Goal: Check status: Check status

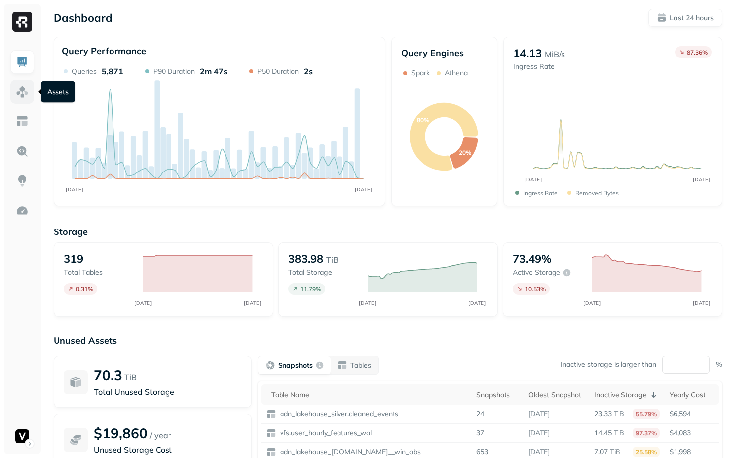
click at [25, 95] on img at bounding box center [22, 91] width 13 height 13
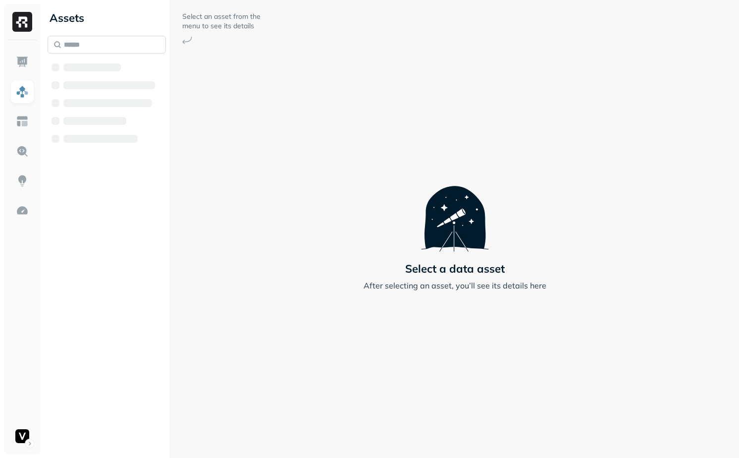
click at [118, 51] on input "text" at bounding box center [107, 45] width 118 height 18
type input "*"
type input "*******"
click at [133, 125] on span "_events" at bounding box center [138, 124] width 29 height 10
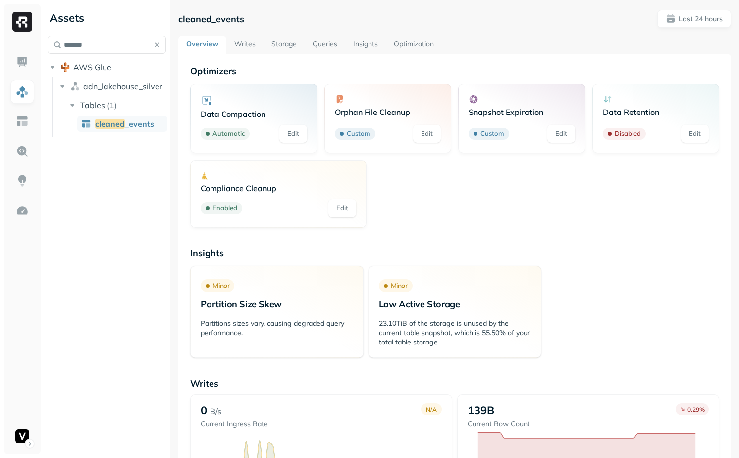
click at [244, 41] on link "Writes" at bounding box center [244, 45] width 37 height 18
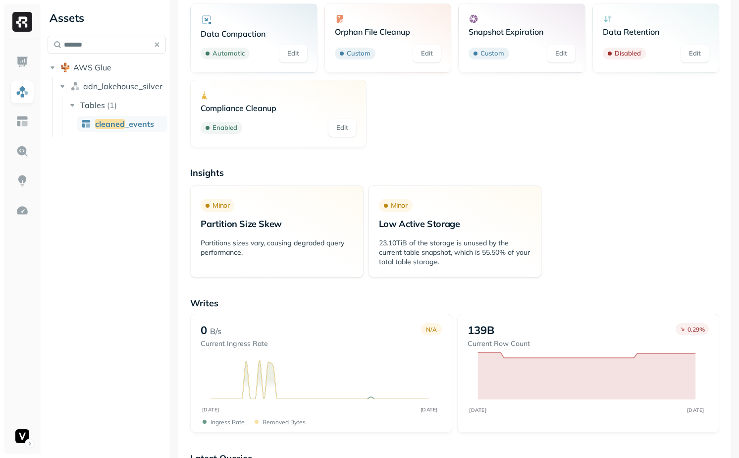
scroll to position [54, 0]
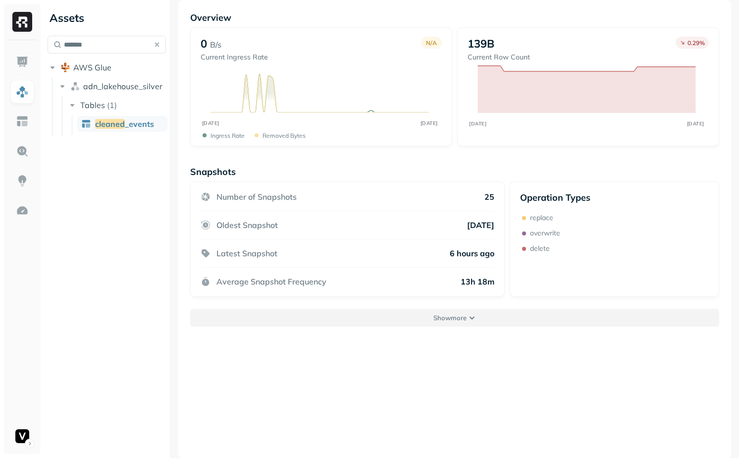
click at [347, 309] on button "Show more" at bounding box center [454, 318] width 529 height 18
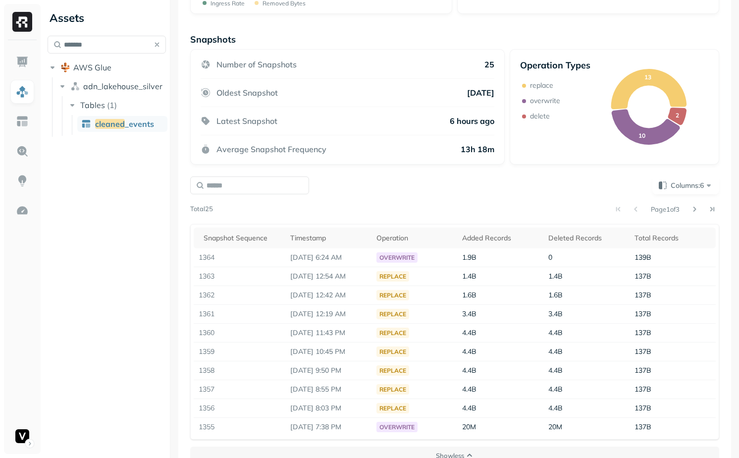
scroll to position [188, 0]
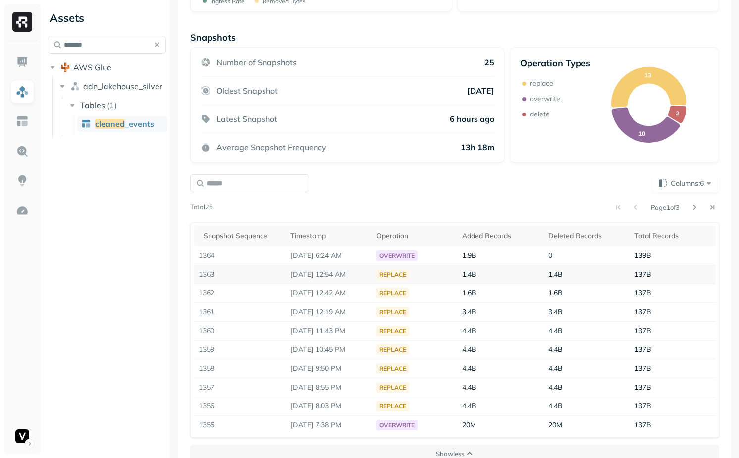
drag, startPoint x: 286, startPoint y: 275, endPoint x: 366, endPoint y: 276, distance: 79.8
click at [366, 276] on td "[DATE] 12:54 AM" at bounding box center [328, 274] width 86 height 19
click at [366, 276] on p "[DATE] 12:54 AM" at bounding box center [328, 274] width 76 height 9
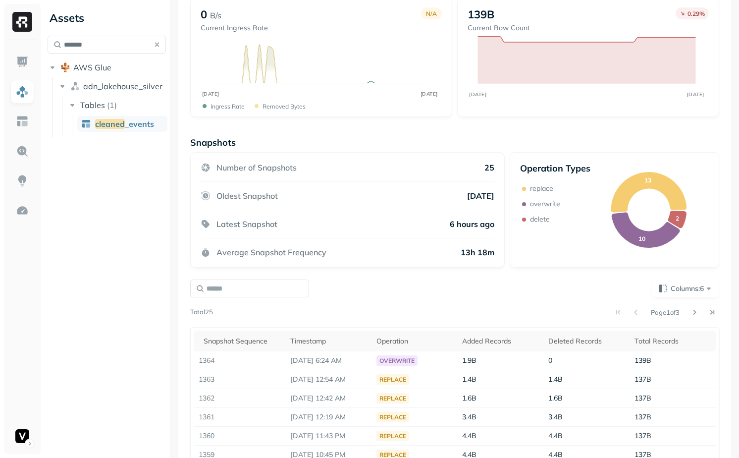
scroll to position [83, 0]
